Goal: Task Accomplishment & Management: Manage account settings

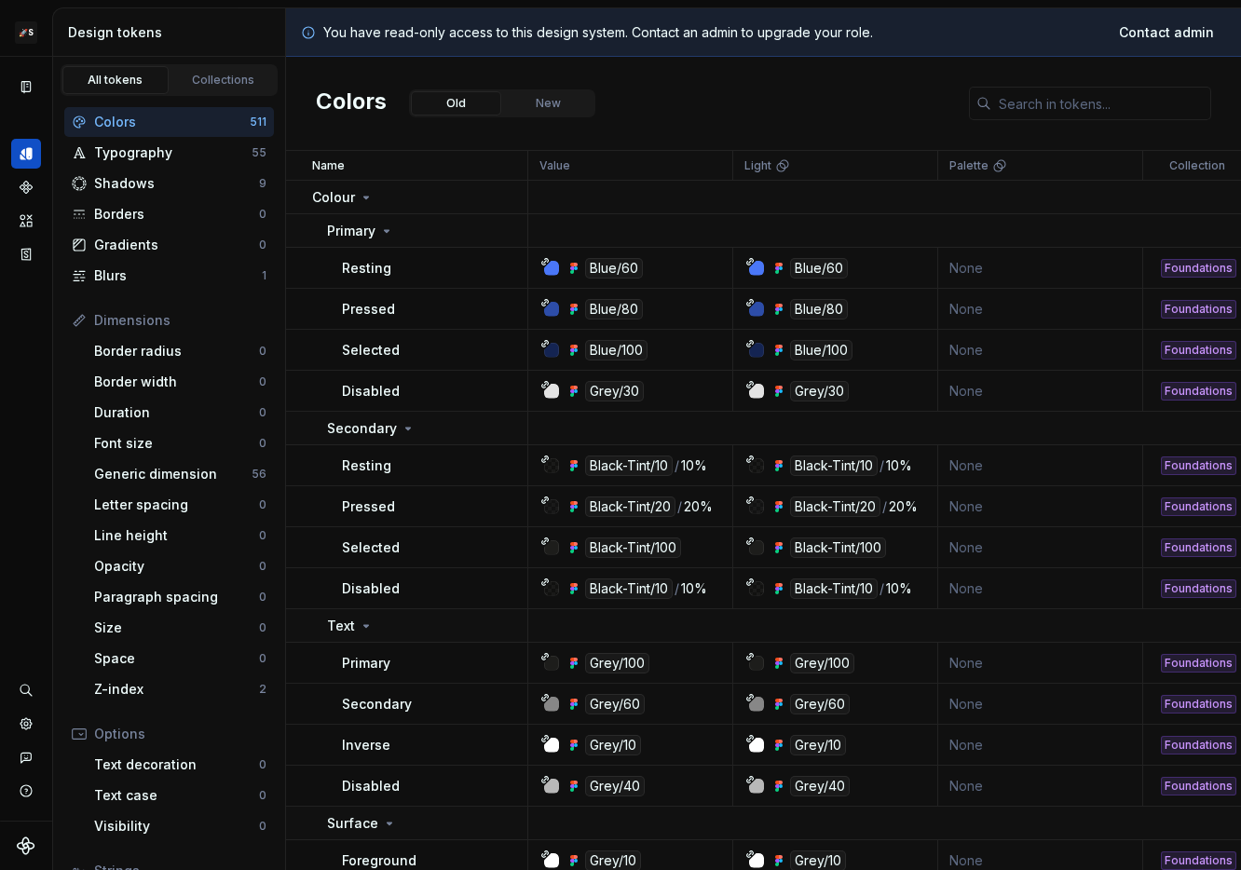
scroll to position [12, 0]
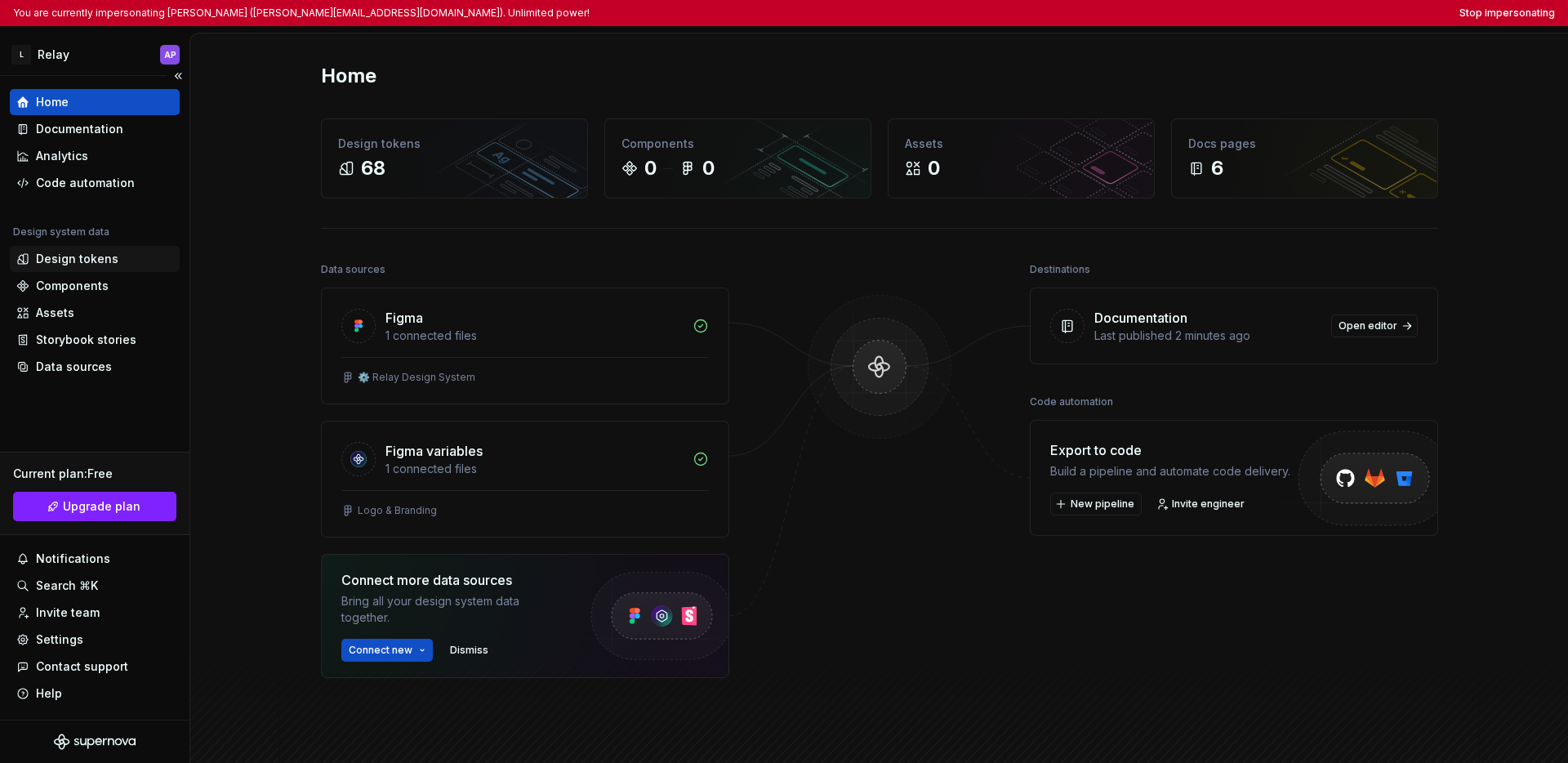
click at [73, 257] on div "Design tokens" at bounding box center [77, 259] width 82 height 17
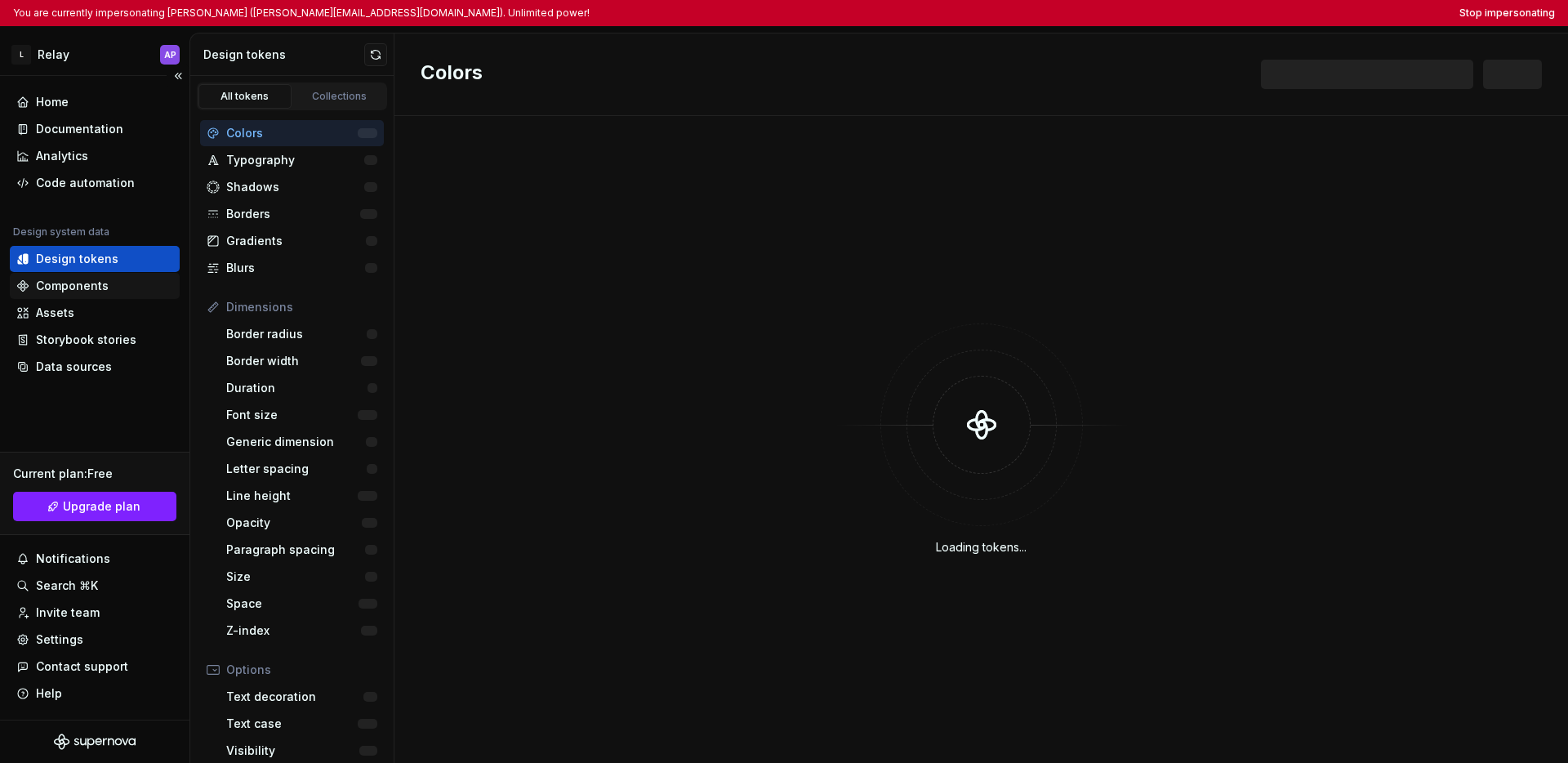
click at [68, 282] on div "Components" at bounding box center [72, 286] width 73 height 17
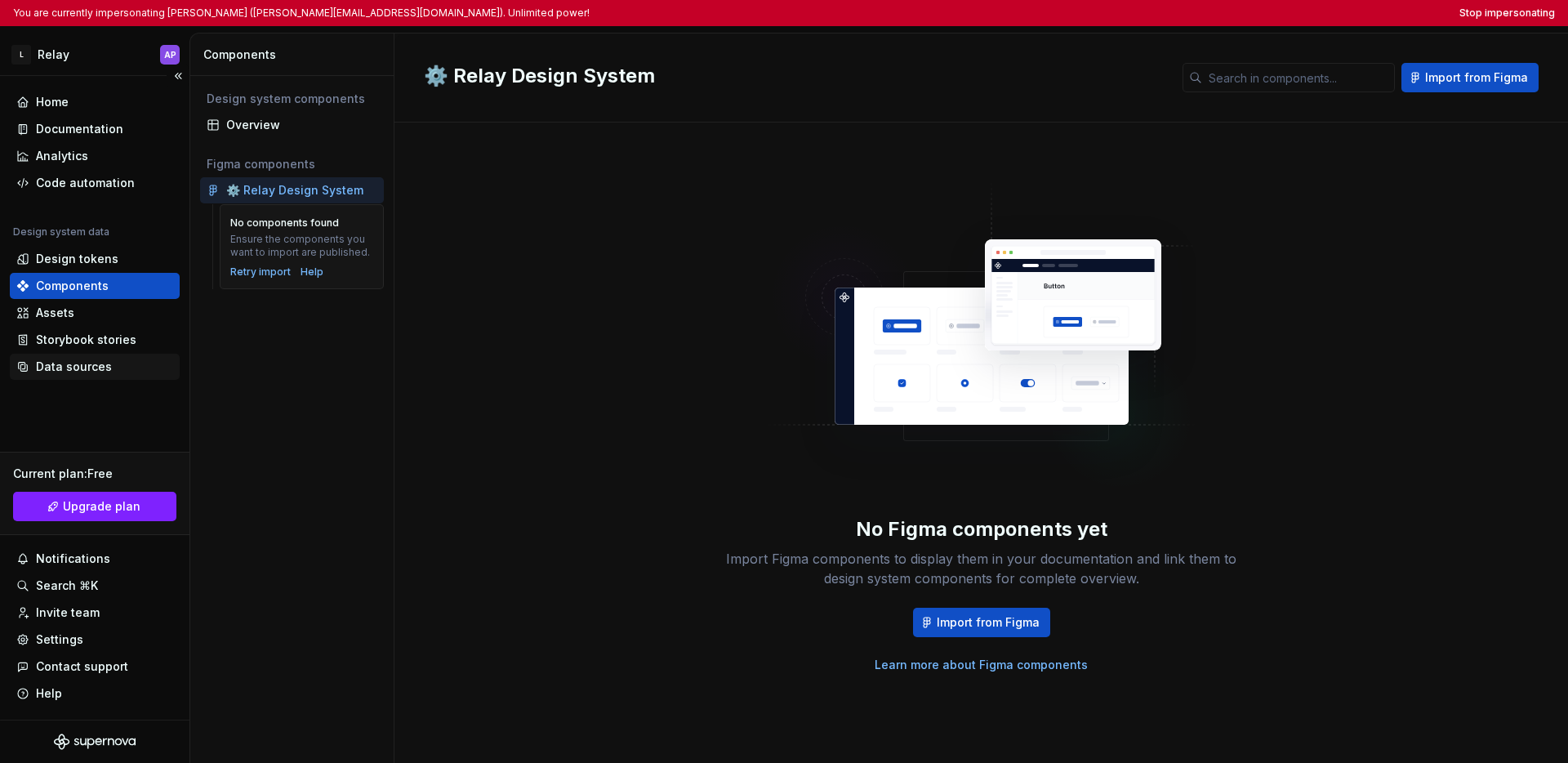
click at [60, 372] on div "Data sources" at bounding box center [74, 367] width 76 height 17
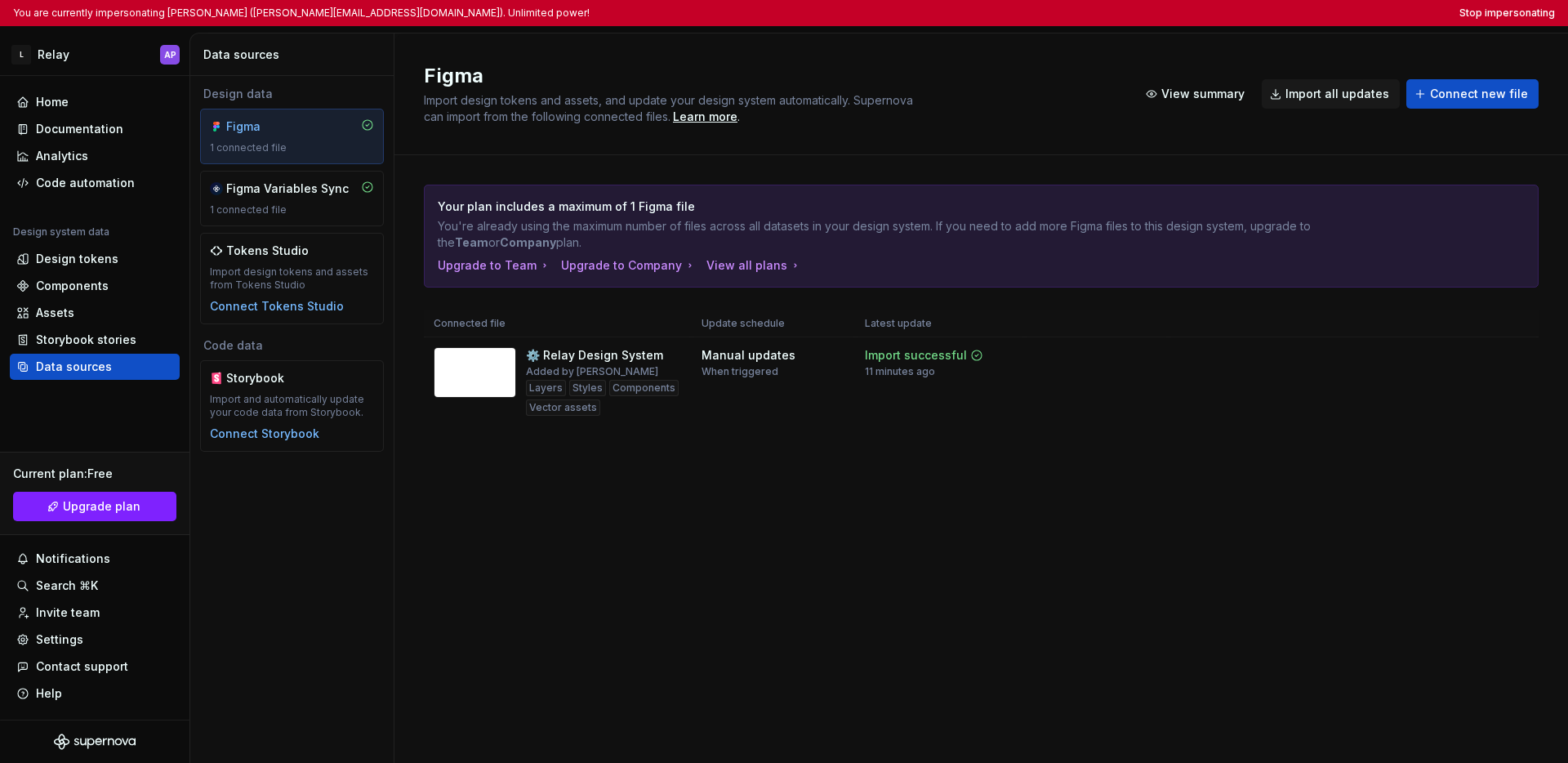
click at [292, 141] on div "1 connected file" at bounding box center [291, 147] width 164 height 13
click at [1087, 360] on html "You are currently impersonating Ajay Pawriya (ajay@linkrunner.io). Unlimited po…" at bounding box center [784, 382] width 1568 height 763
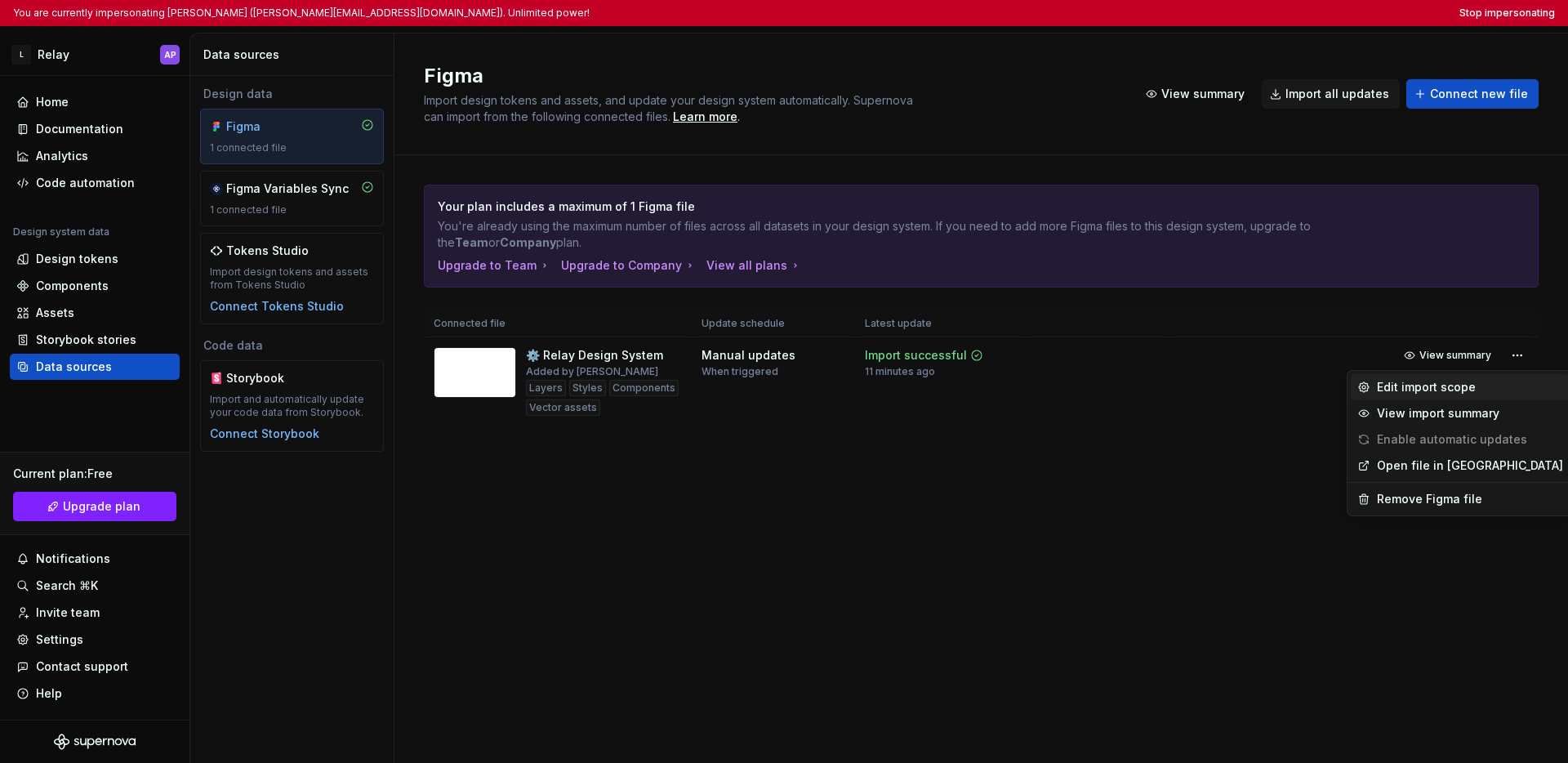
click at [1087, 391] on div "Edit import scope" at bounding box center [1470, 387] width 186 height 17
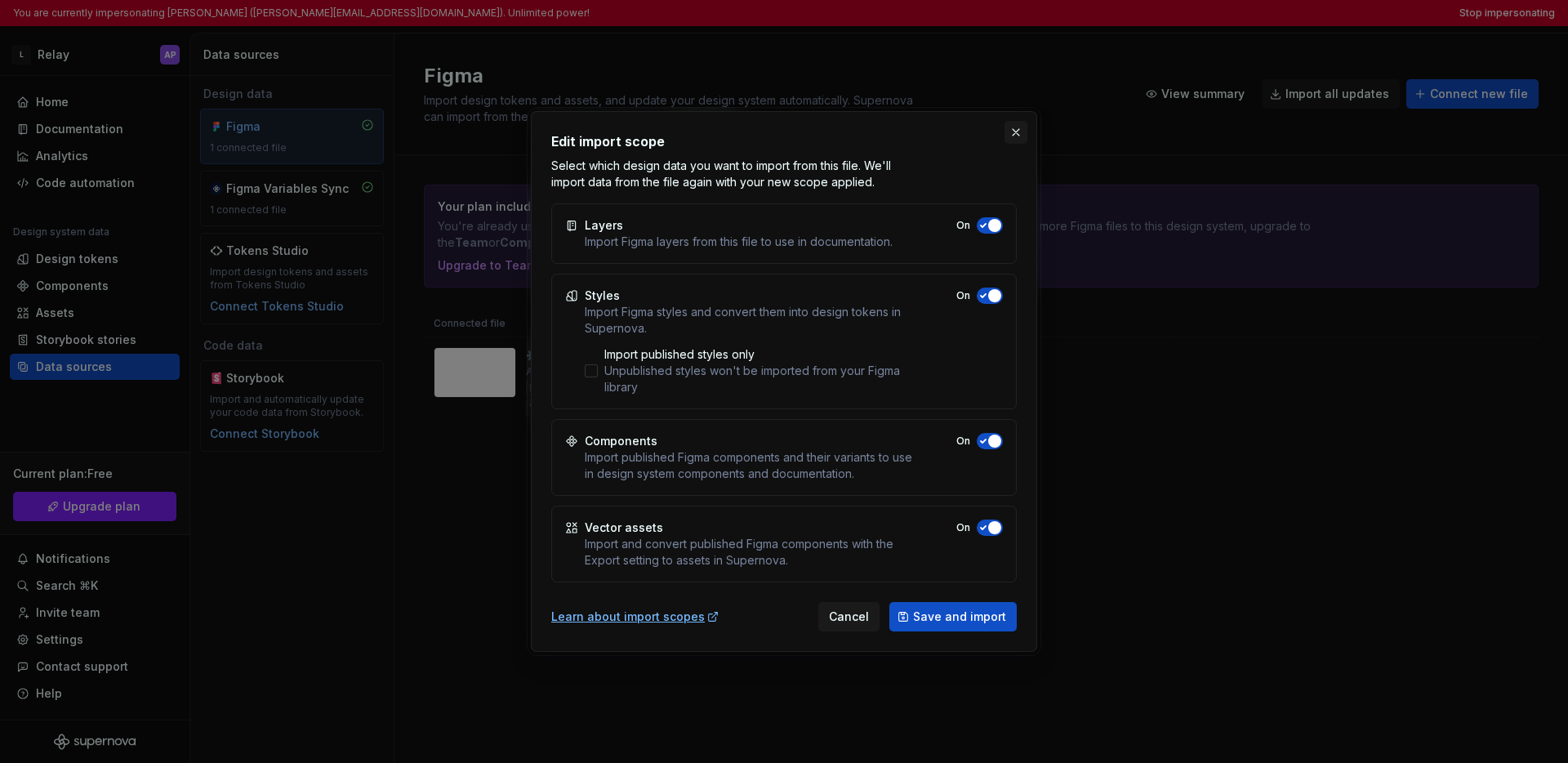
click at [1014, 132] on button "button" at bounding box center [1016, 132] width 23 height 23
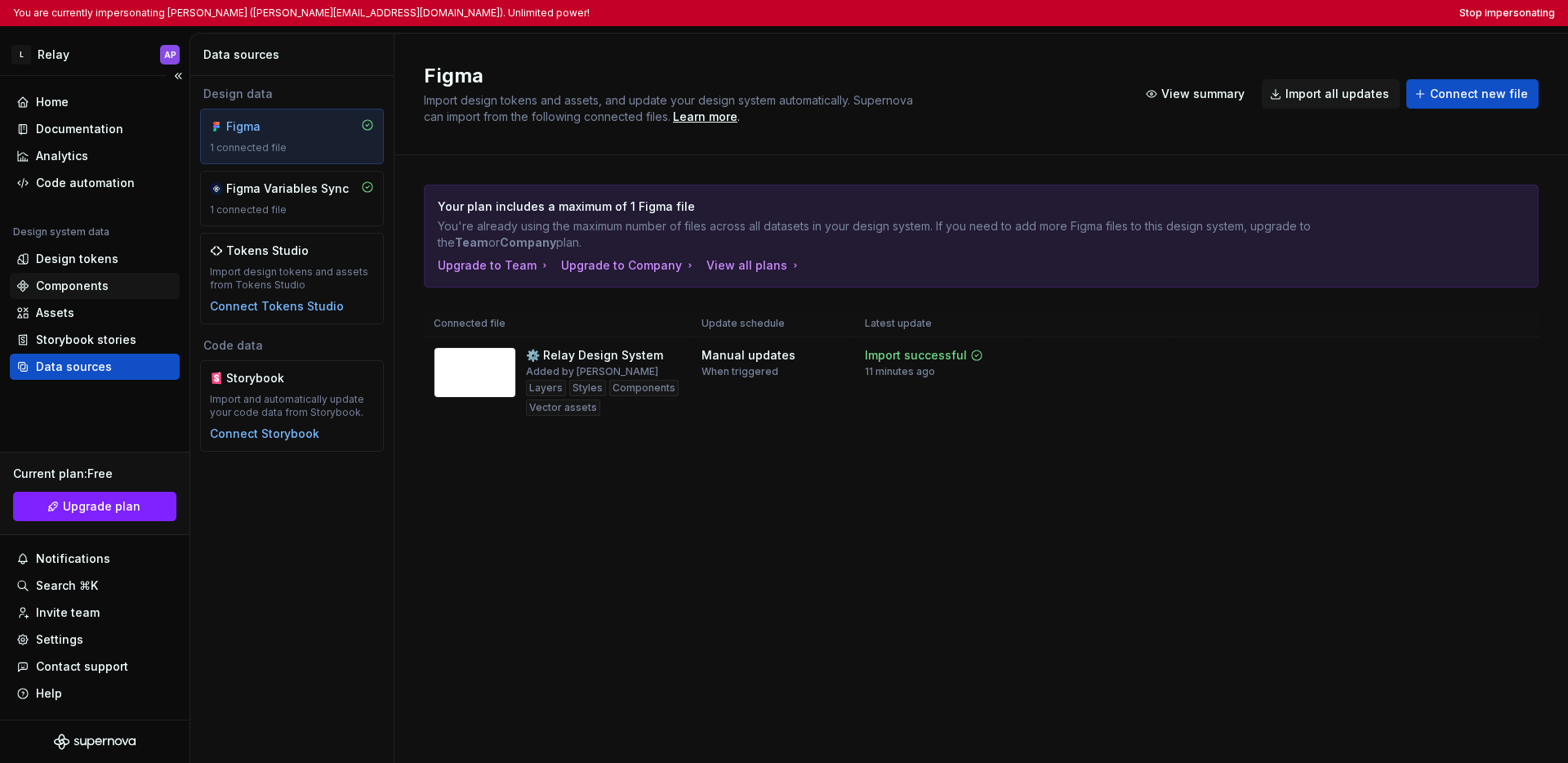
click at [108, 282] on div "Components" at bounding box center [95, 286] width 157 height 17
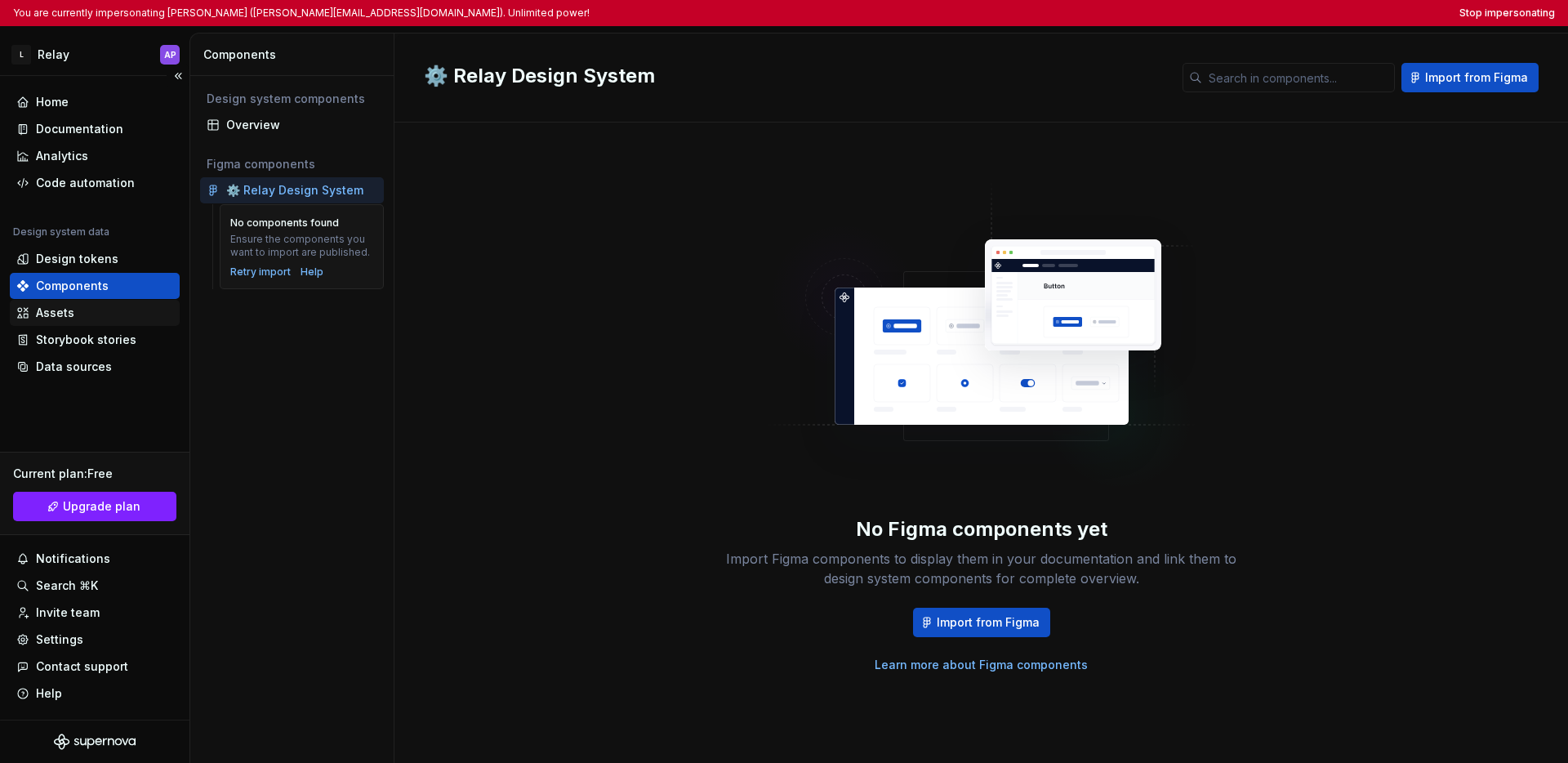
click at [98, 312] on div "Assets" at bounding box center [95, 313] width 157 height 17
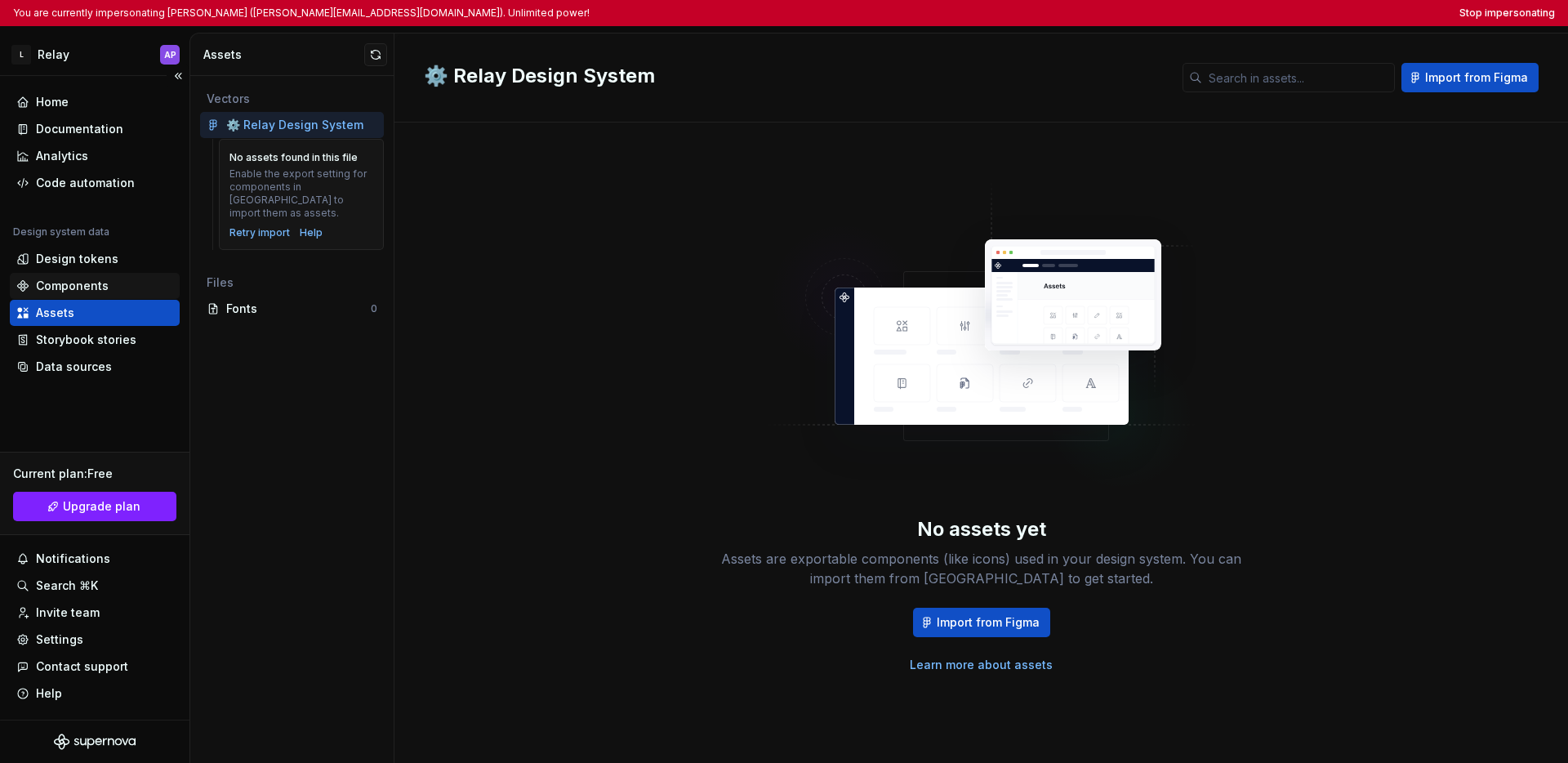
click at [104, 289] on div "Components" at bounding box center [72, 286] width 73 height 17
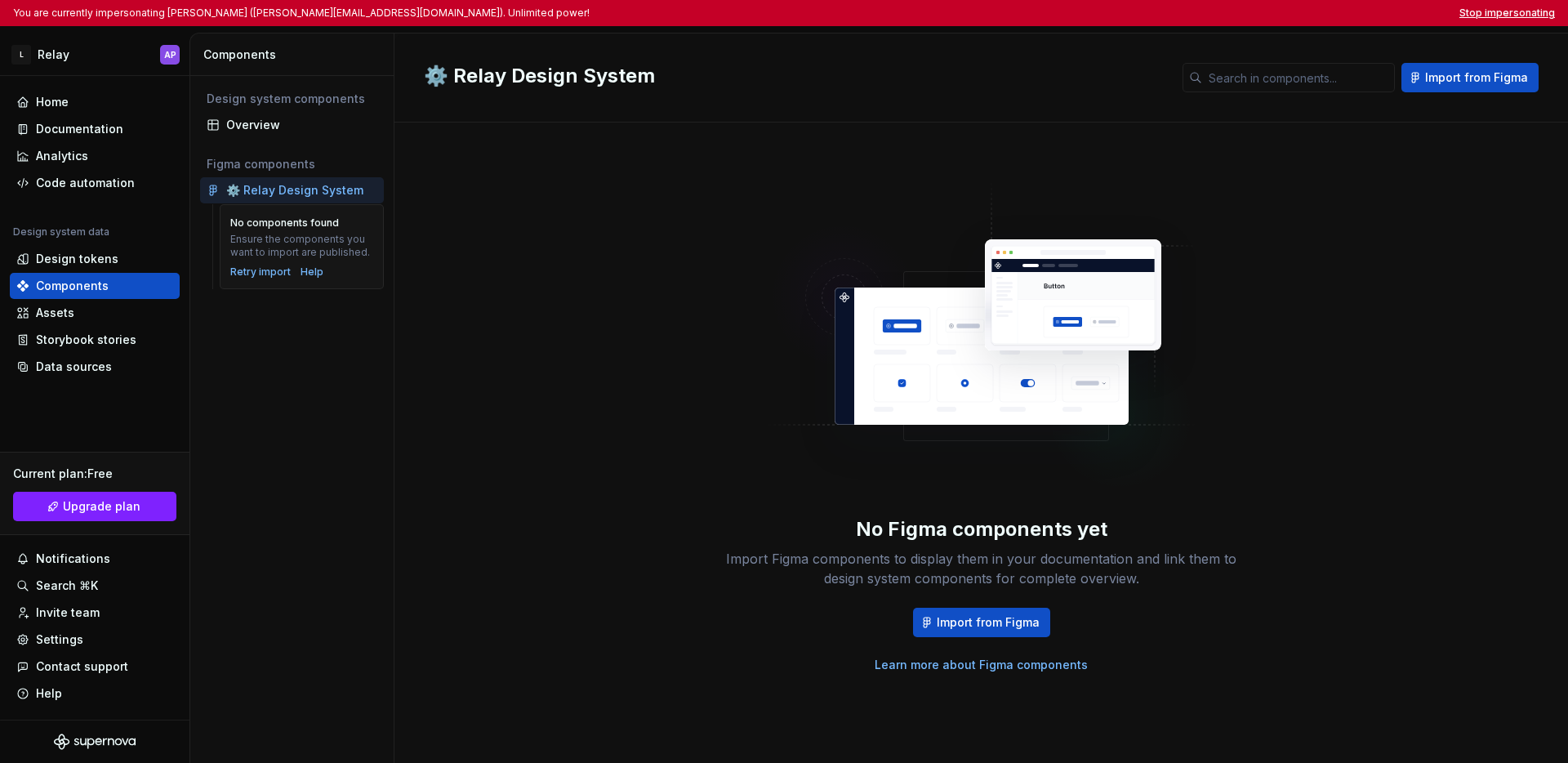
click at [1087, 16] on button "Stop impersonating" at bounding box center [1507, 12] width 96 height 13
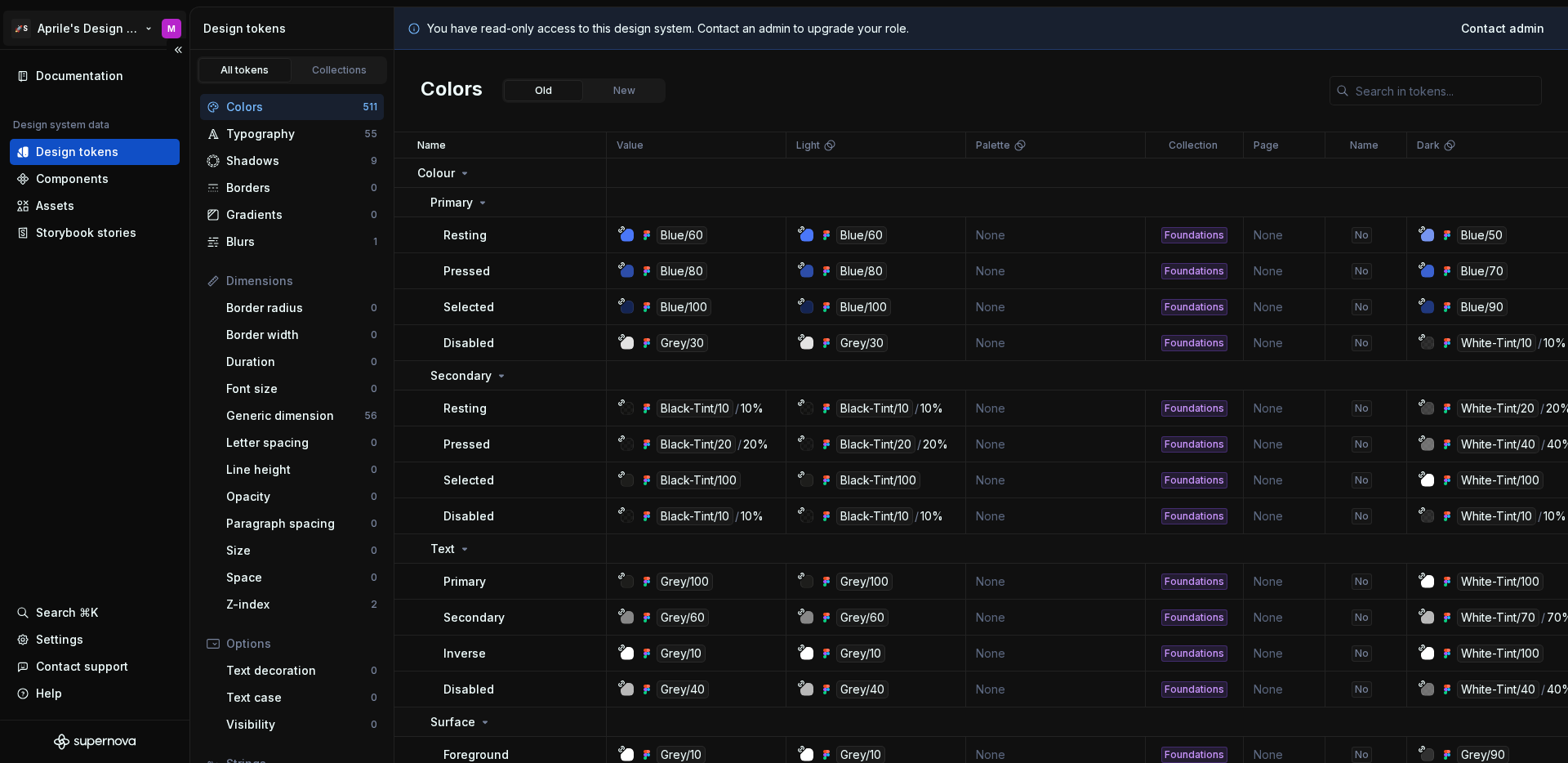
click at [131, 30] on html "🚀S Aprile's Design System M Documentation Design system data Design tokens Comp…" at bounding box center [784, 382] width 1568 height 763
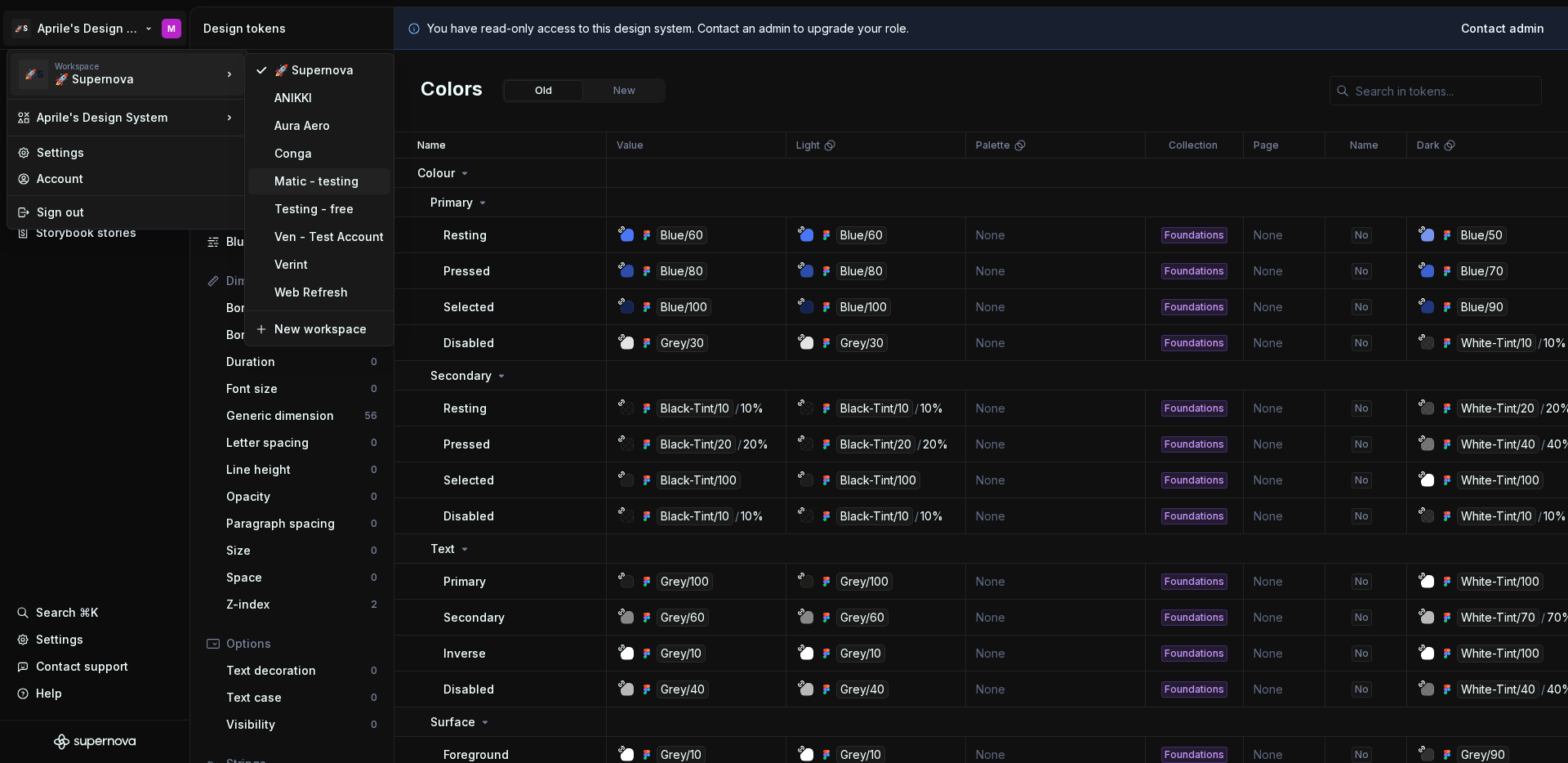
click at [317, 189] on div "Matic - testing" at bounding box center [319, 182] width 142 height 26
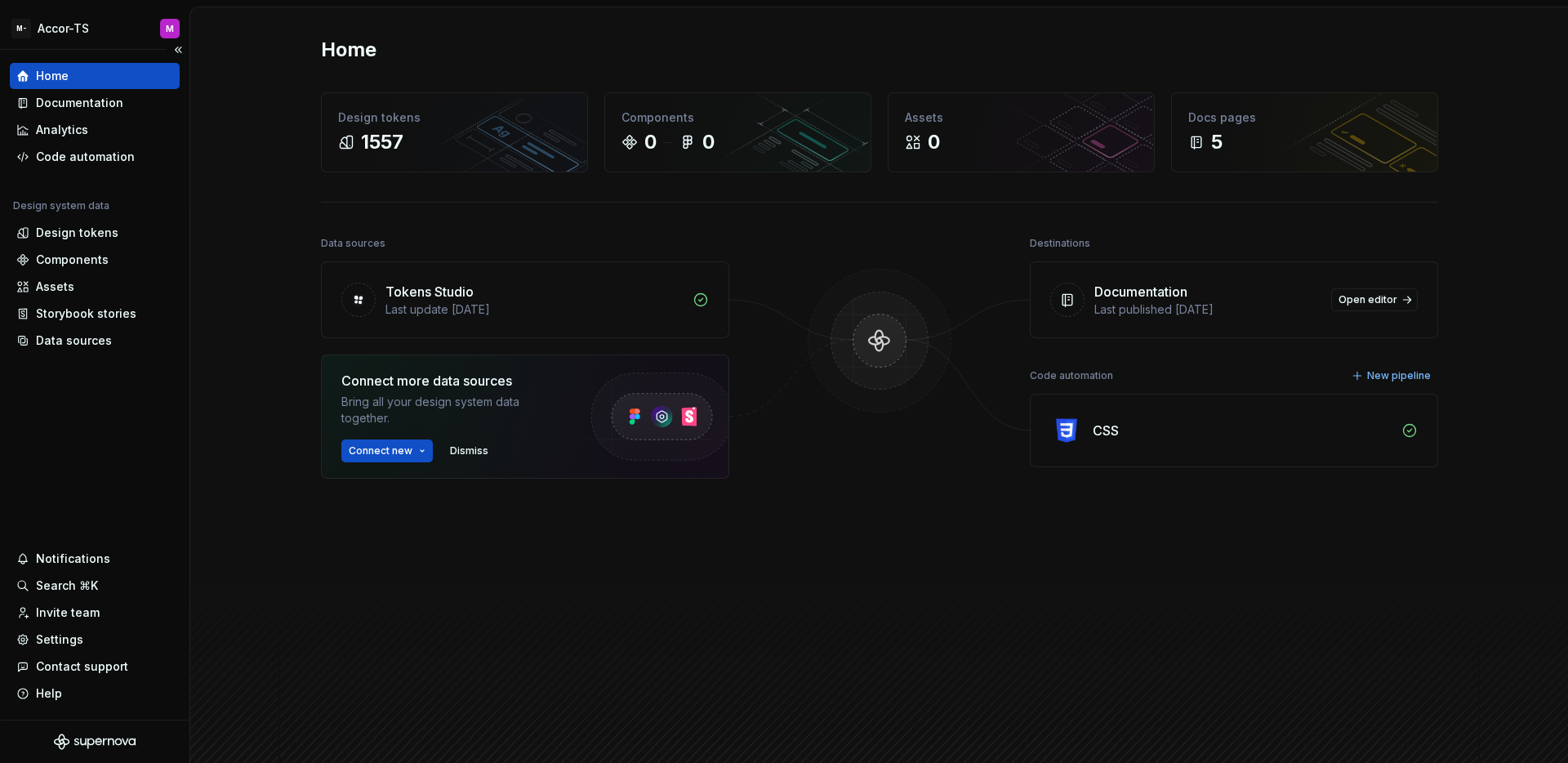
click at [162, 402] on div "Home Documentation Analytics Code automation Design system data Design tokens C…" at bounding box center [95, 385] width 189 height 670
click at [221, 394] on div "Home Design tokens 1557 Components 0 0 Assets 0 Docs pages 5 Data sources Token…" at bounding box center [879, 396] width 1378 height 778
click at [587, 61] on div "Home" at bounding box center [879, 50] width 1117 height 26
click at [70, 26] on html "M- Accor-TS M Home Documentation Analytics Code automation Design system data D…" at bounding box center [784, 382] width 1568 height 763
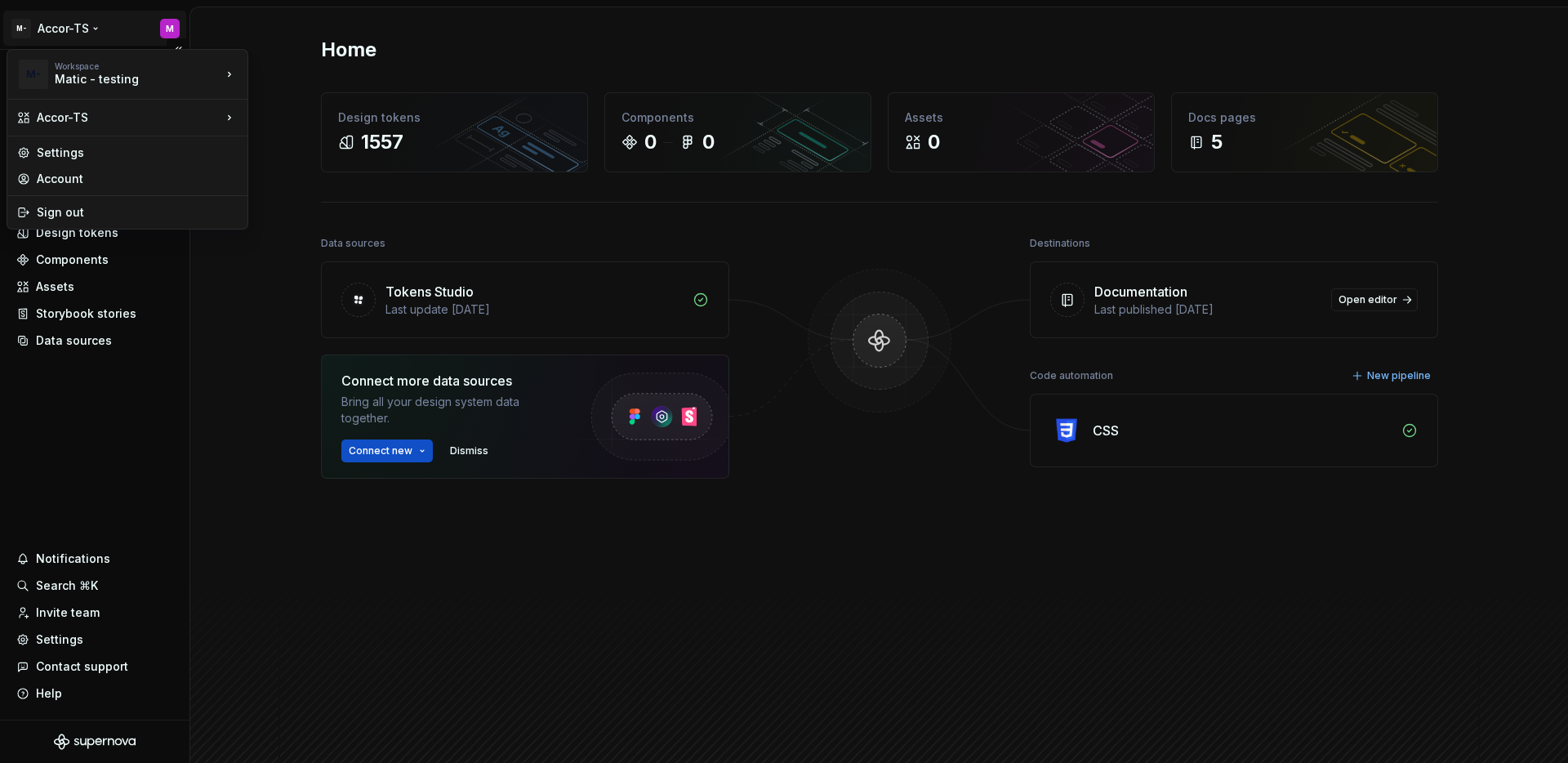
click at [124, 427] on html "M- Accor-TS M Home Documentation Analytics Code automation Design system data D…" at bounding box center [784, 382] width 1568 height 763
click at [82, 38] on html "M- Accor-TS M Home Documentation Analytics Code automation Design system data D…" at bounding box center [784, 382] width 1568 height 763
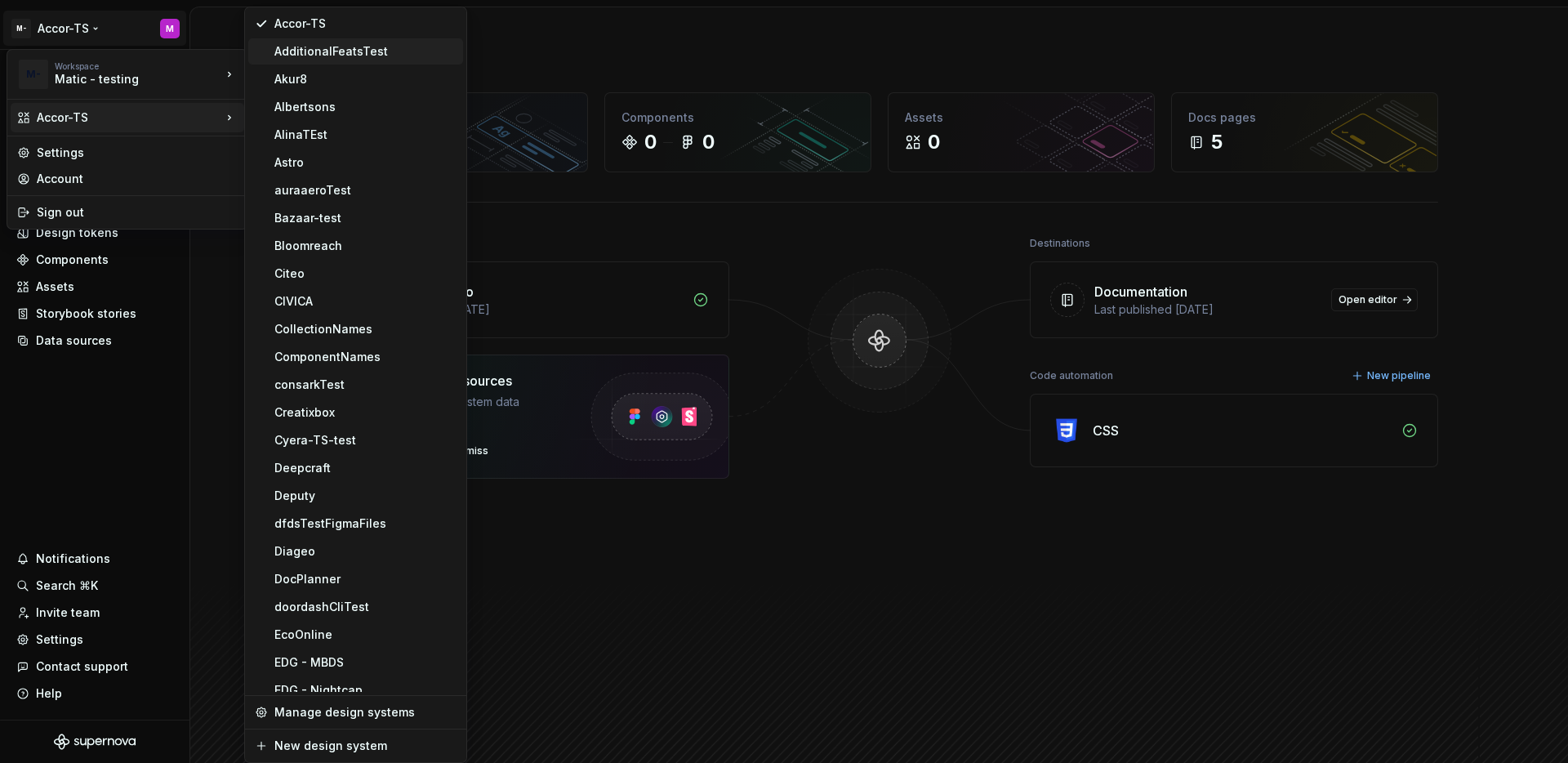
click at [392, 51] on div "AdditionalFeatsTest" at bounding box center [365, 51] width 182 height 17
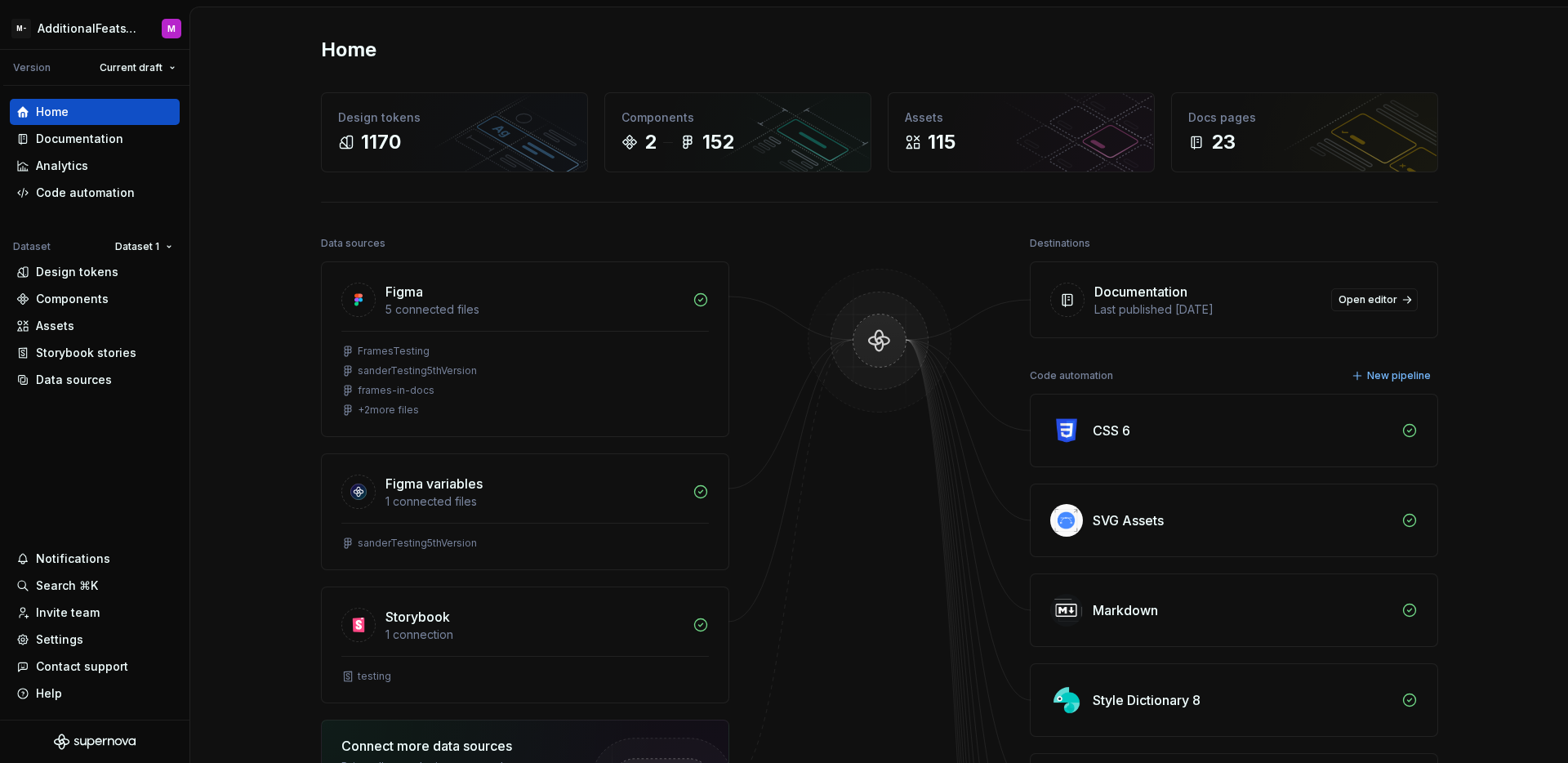
click at [66, 634] on div "Settings" at bounding box center [60, 639] width 47 height 17
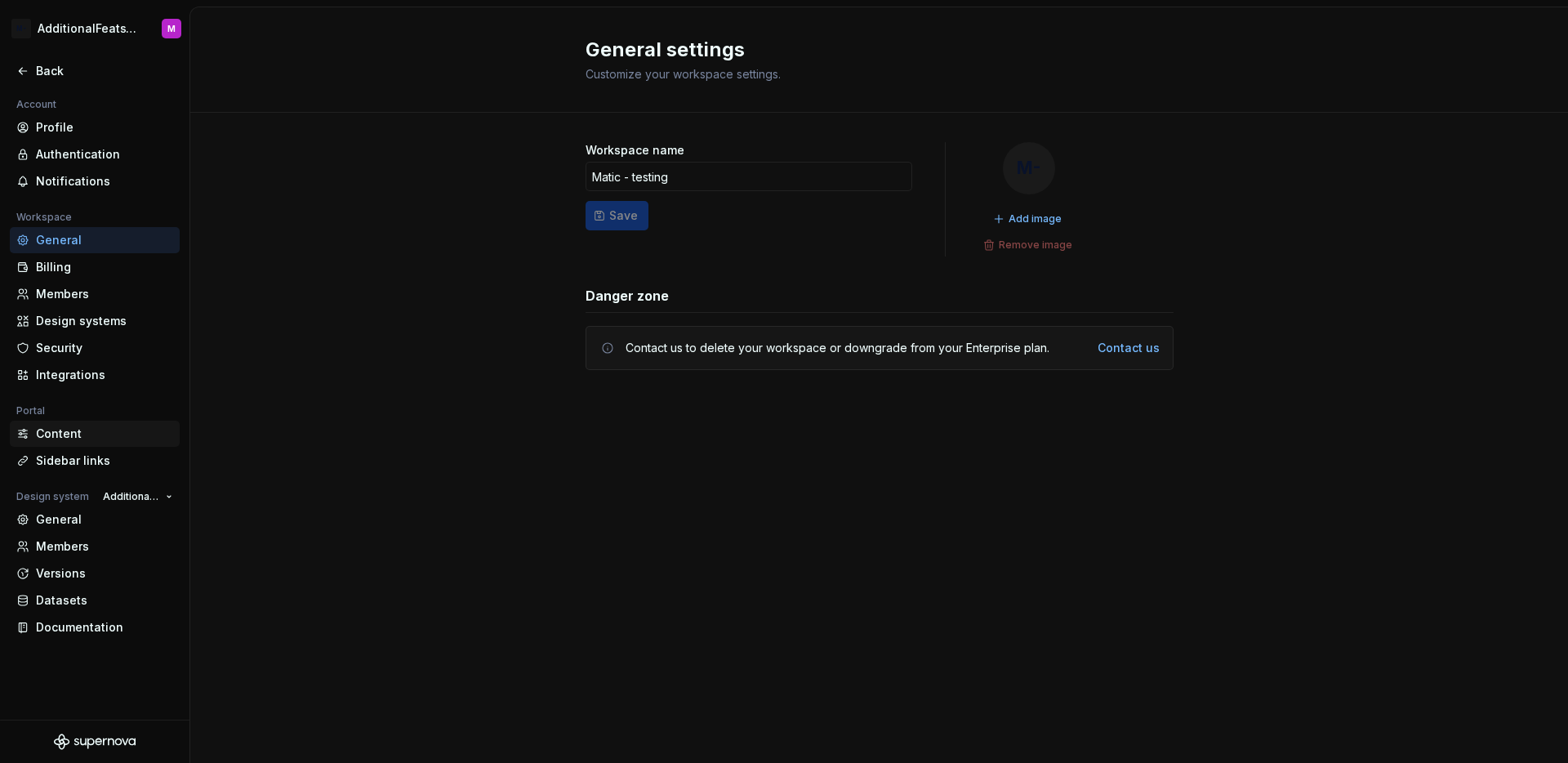
click at [89, 439] on div "Content" at bounding box center [104, 433] width 138 height 17
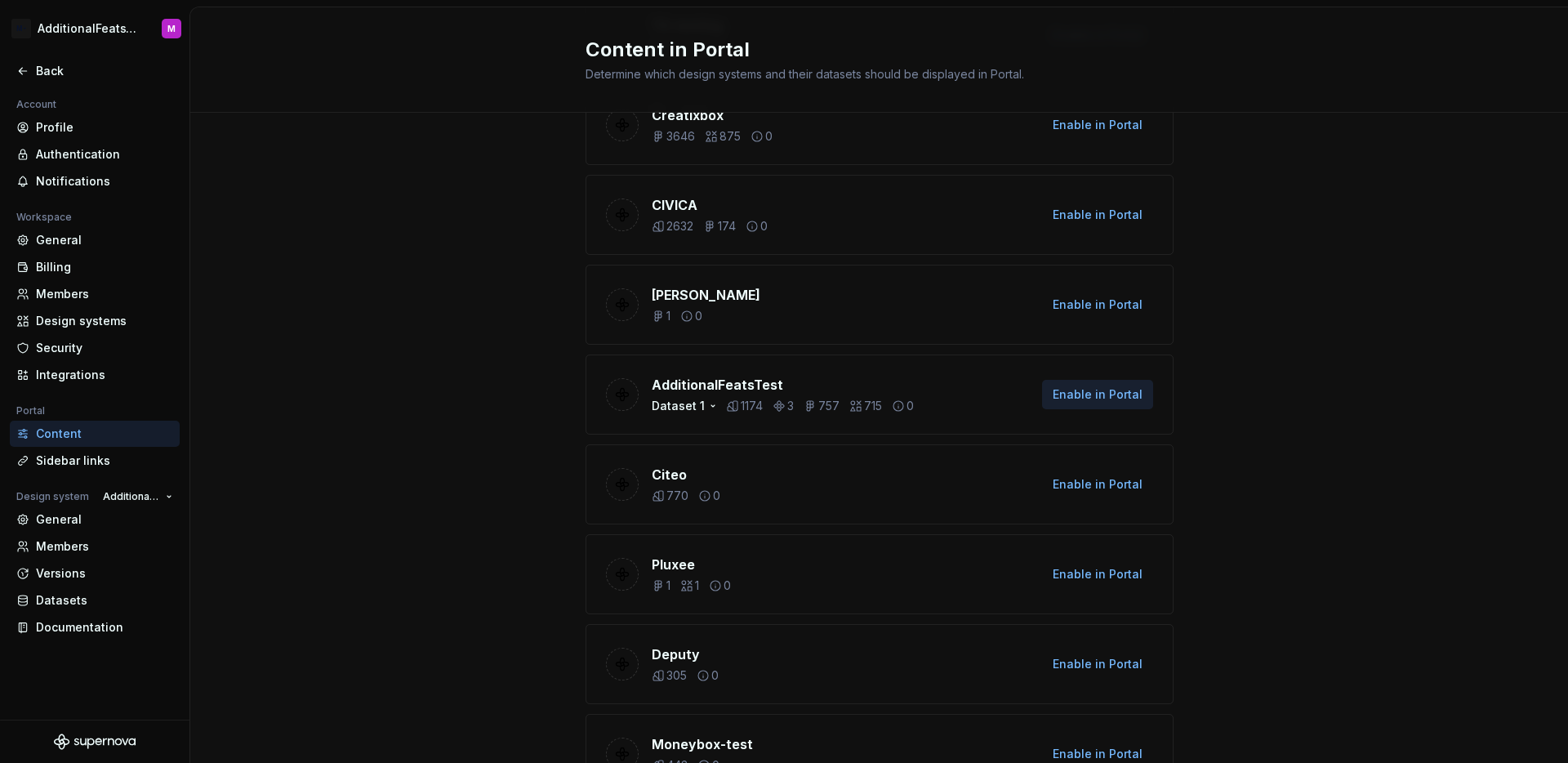
click at [1118, 398] on span "Enable in Portal" at bounding box center [1097, 395] width 89 height 17
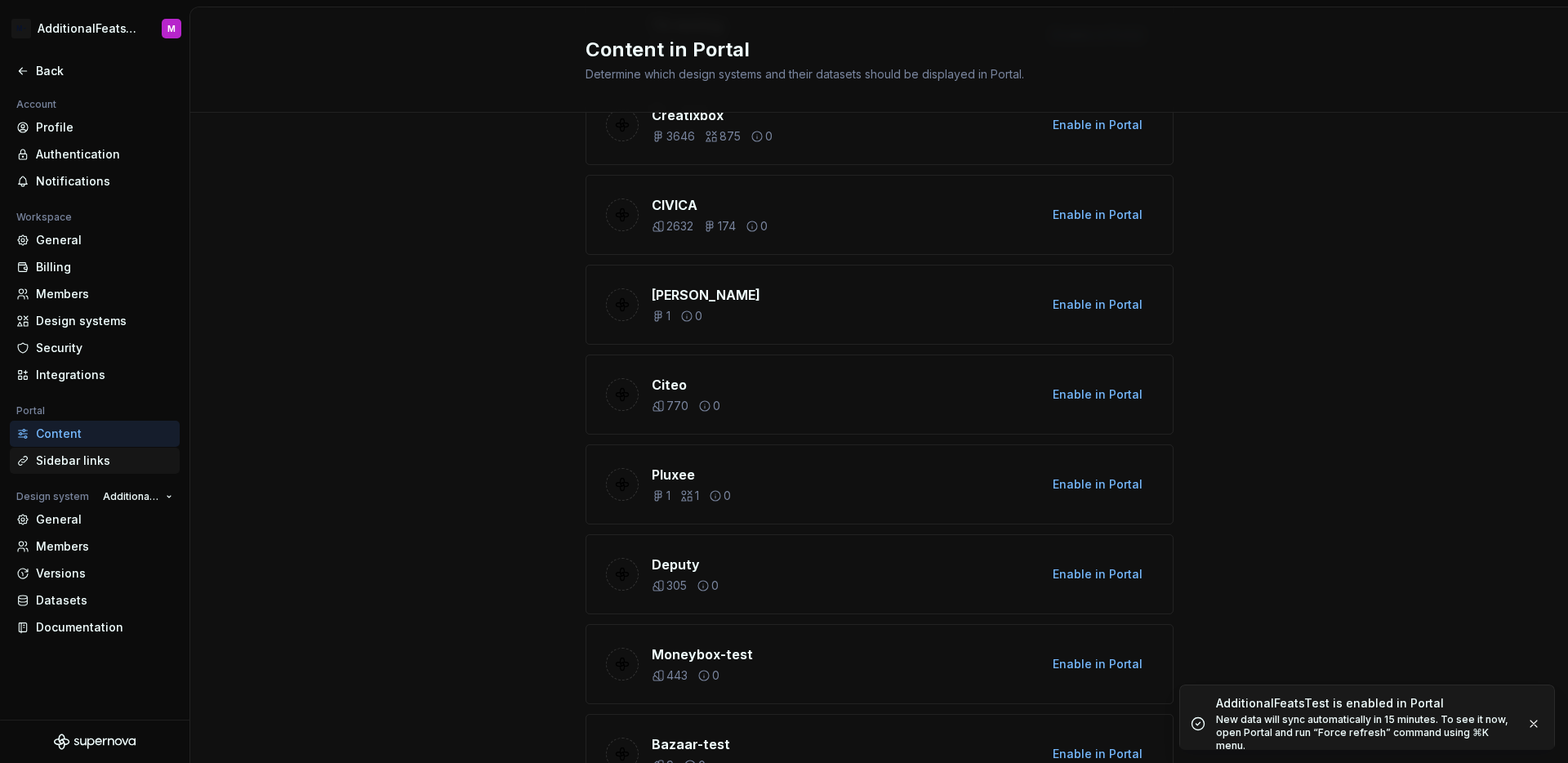
click at [94, 460] on div "Sidebar links" at bounding box center [104, 460] width 138 height 17
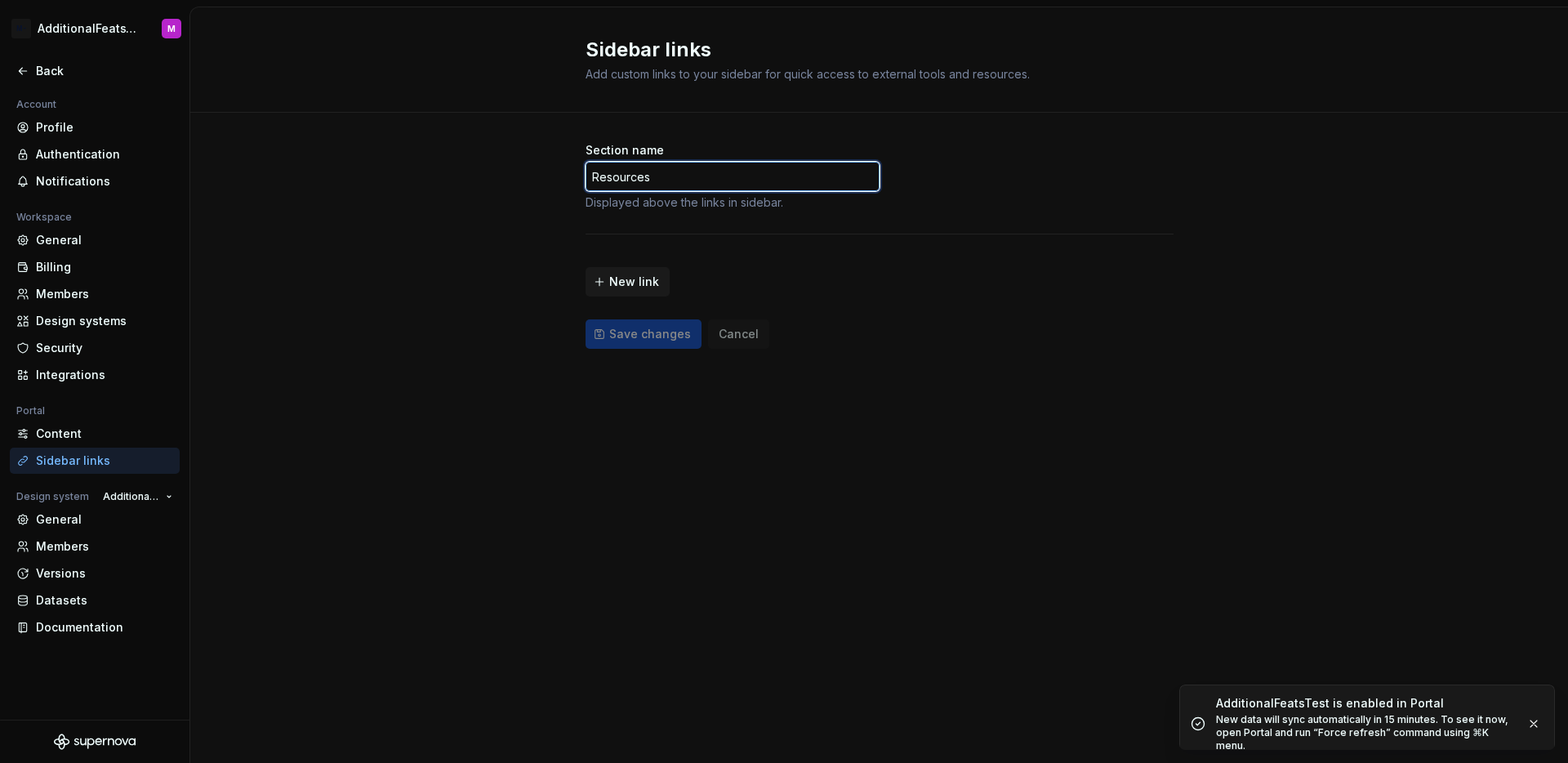
click at [749, 184] on input "Resources" at bounding box center [732, 176] width 294 height 30
click at [747, 178] on input "Resources" at bounding box center [732, 176] width 294 height 30
